Goal: Task Accomplishment & Management: Manage account settings

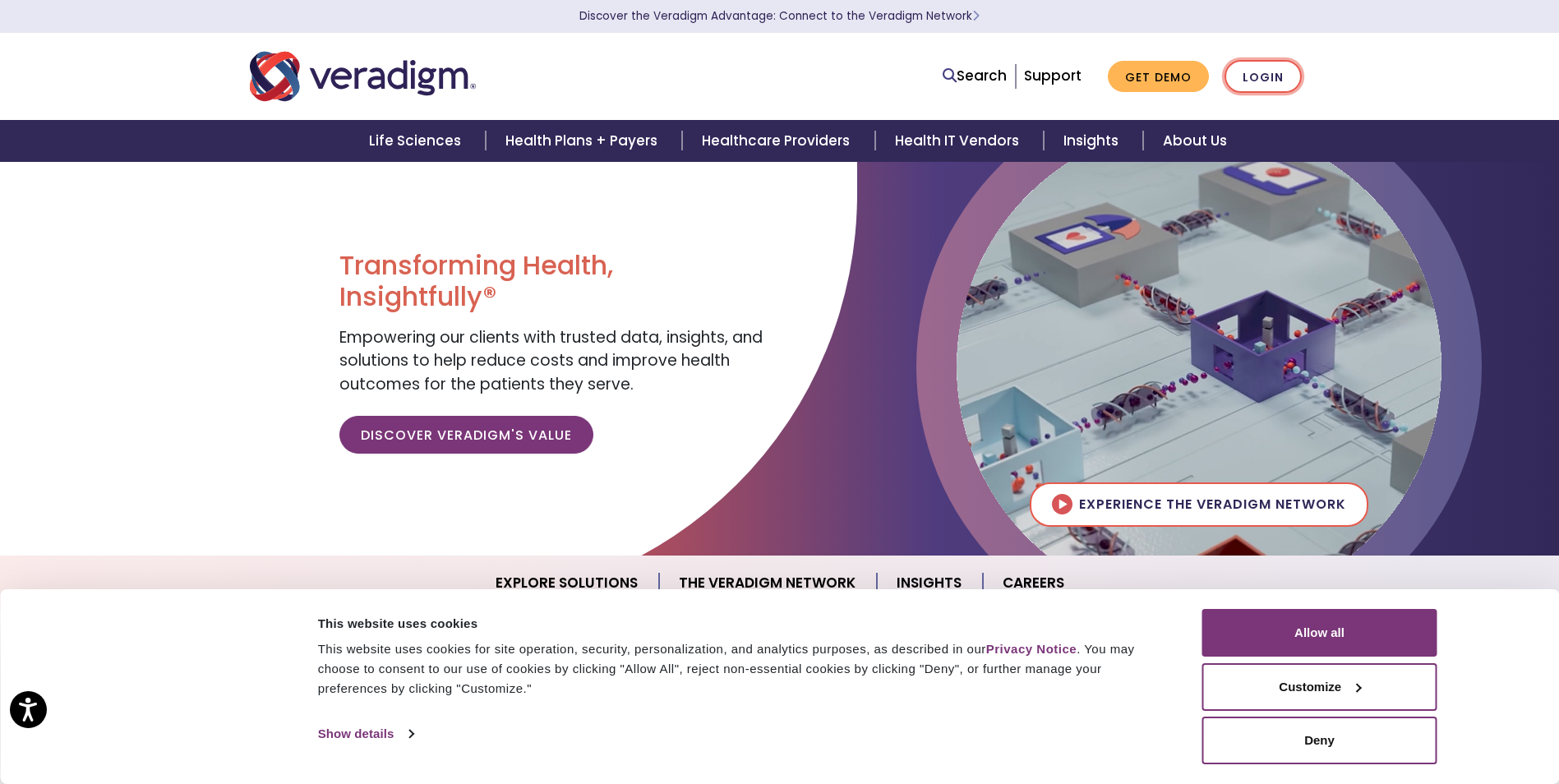
click at [1245, 86] on link "Login" at bounding box center [1263, 76] width 77 height 34
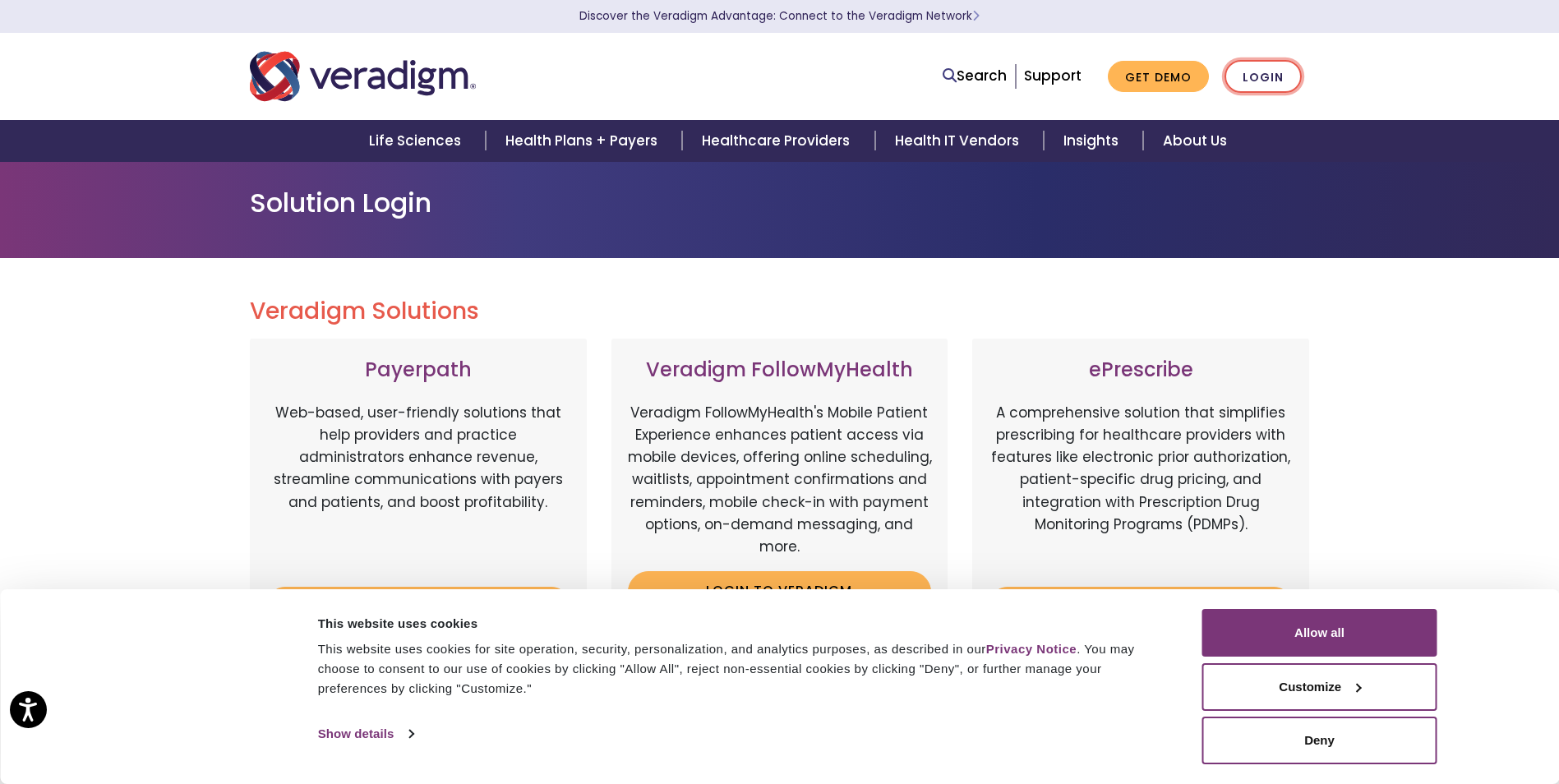
click at [1270, 82] on link "Login" at bounding box center [1263, 76] width 77 height 34
click at [1391, 595] on div "Consent Details [#IABV2SETTINGS#] About This website uses cookies This website …" at bounding box center [779, 687] width 1559 height 194
click at [1324, 616] on button "Allow all" at bounding box center [1320, 632] width 235 height 48
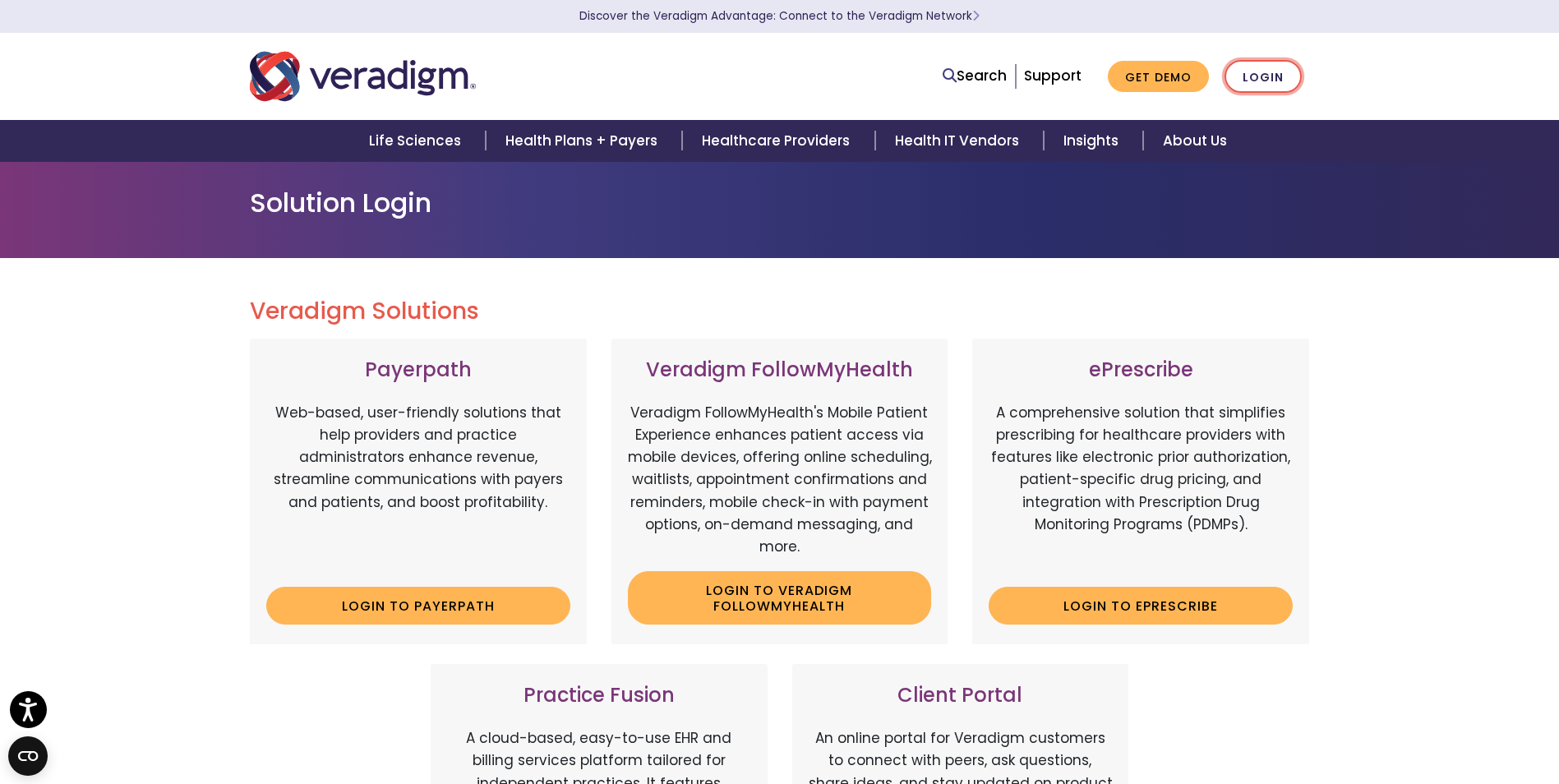
click at [1265, 76] on link "Login" at bounding box center [1263, 76] width 77 height 34
click at [1253, 77] on link "Login" at bounding box center [1263, 76] width 77 height 34
click at [1279, 74] on link "Login" at bounding box center [1263, 76] width 77 height 34
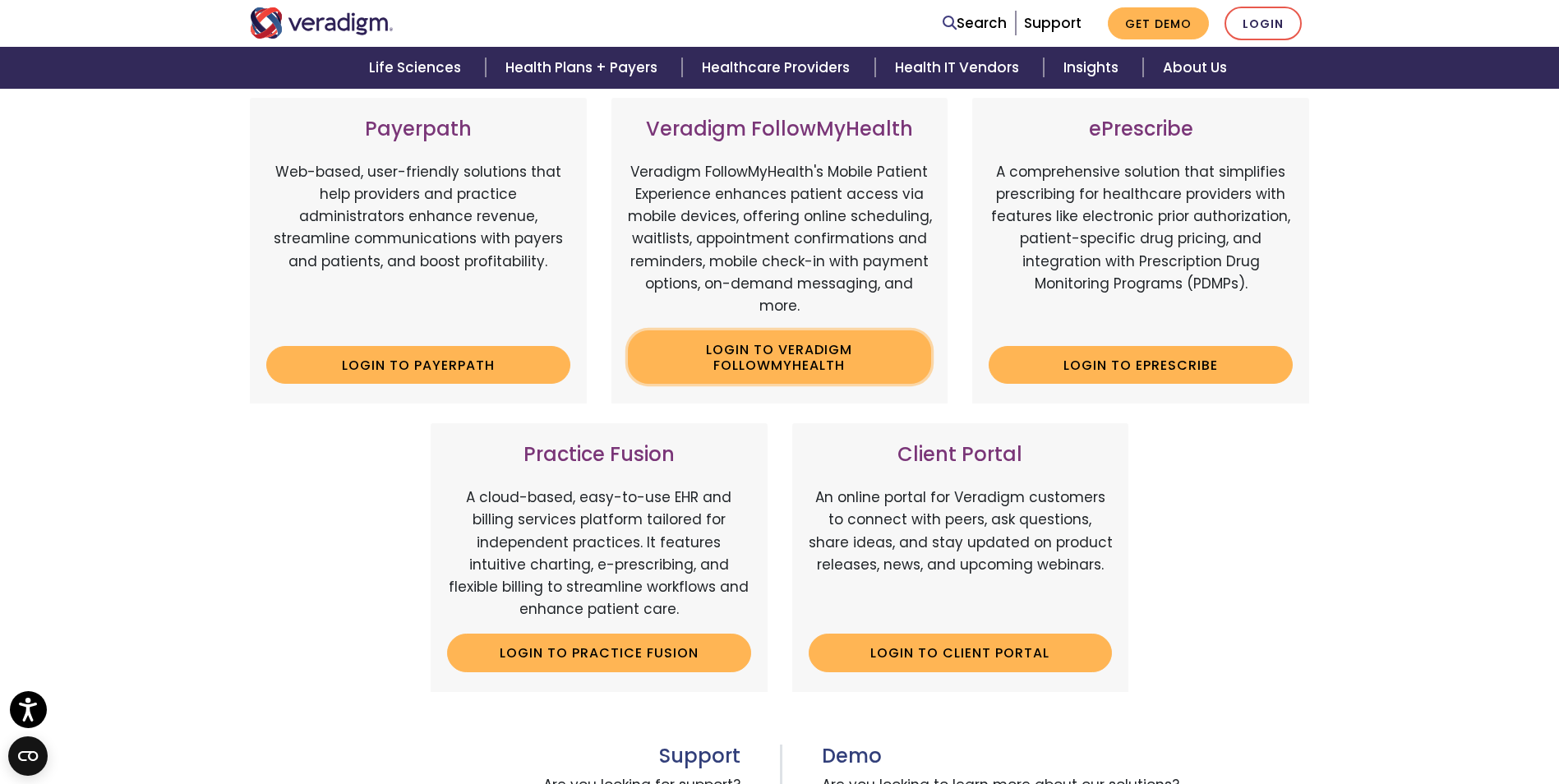
scroll to position [247, 0]
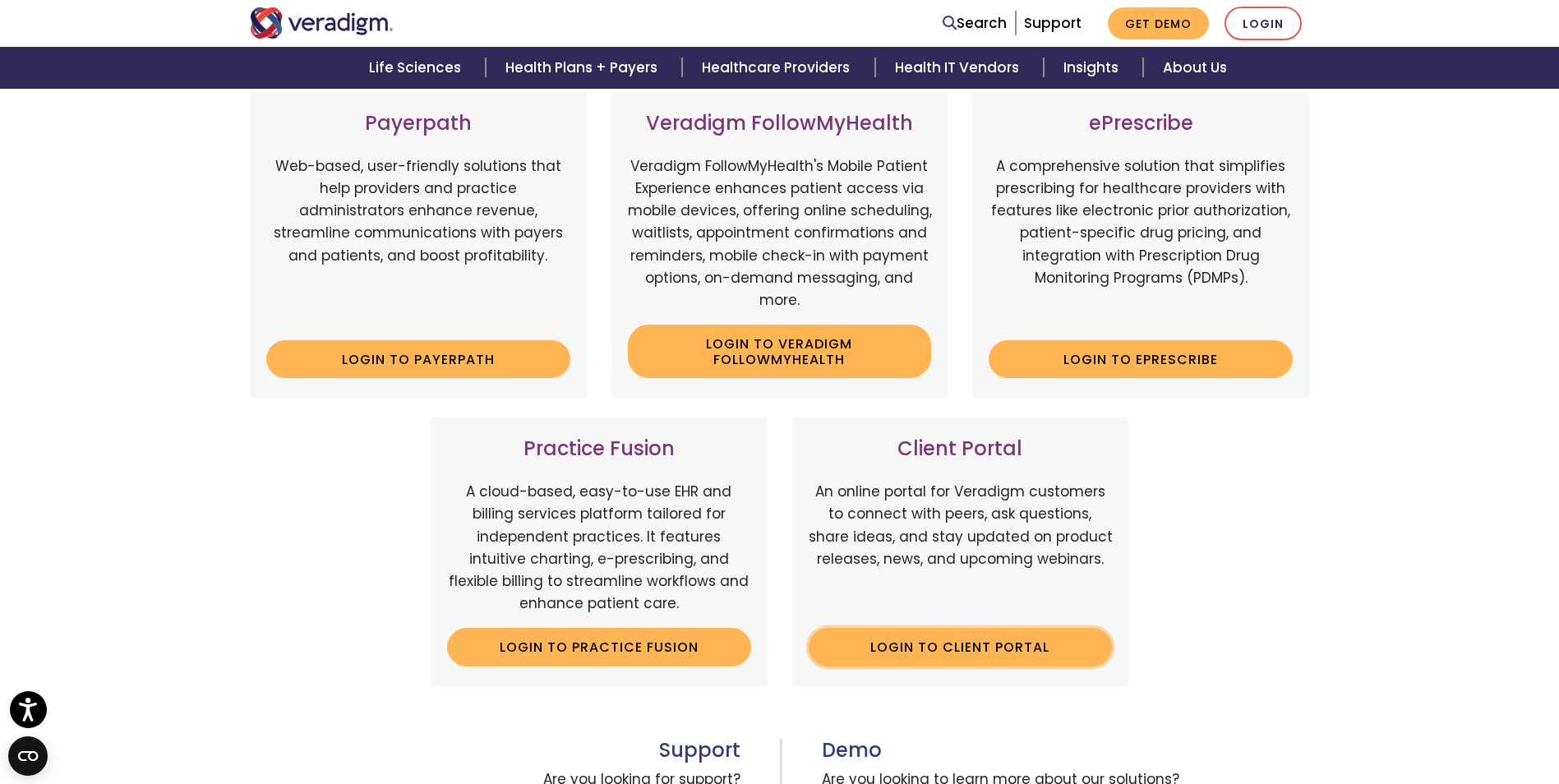
click at [924, 656] on link "Login to Client Portal" at bounding box center [961, 647] width 304 height 38
